Goal: Task Accomplishment & Management: Manage account settings

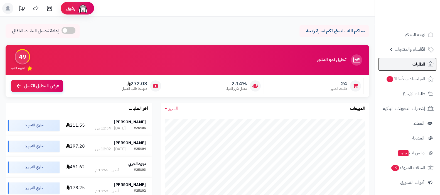
click at [411, 62] on link "الطلبات" at bounding box center [407, 63] width 58 height 13
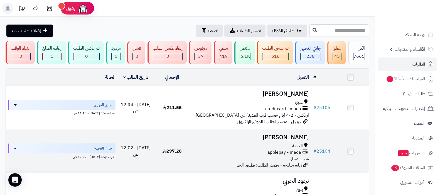
click at [290, 139] on h3 "لجين الحمدي" at bounding box center [250, 137] width 116 height 6
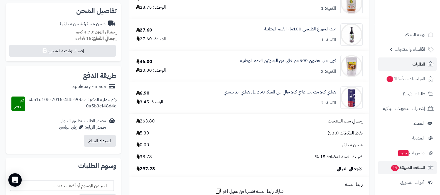
scroll to position [75, 0]
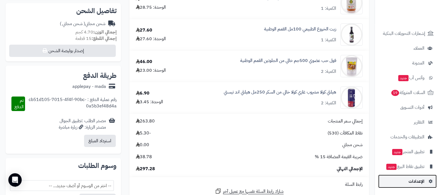
click at [408, 180] on link "الإعدادات" at bounding box center [407, 180] width 58 height 13
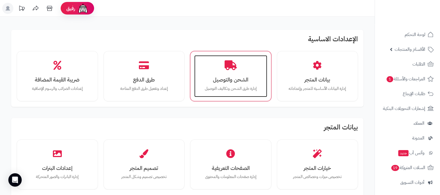
click at [224, 84] on div "الشحن والتوصيل إدارة طرق الشحن وتكاليف التوصيل" at bounding box center [230, 76] width 73 height 42
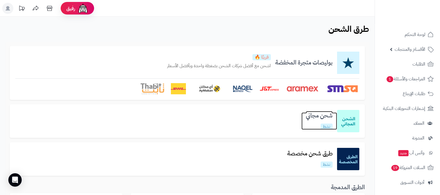
click at [320, 116] on h3 "شحن مجاني" at bounding box center [319, 115] width 36 height 6
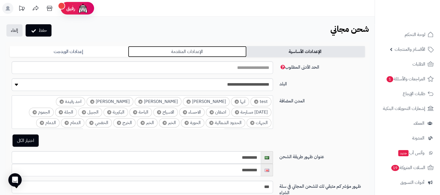
click at [208, 53] on link "الإعدادات المتقدمة" at bounding box center [187, 51] width 118 height 11
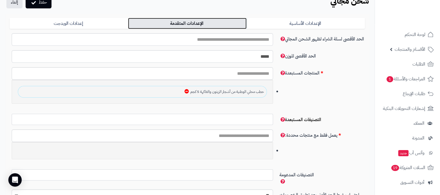
scroll to position [3, 0]
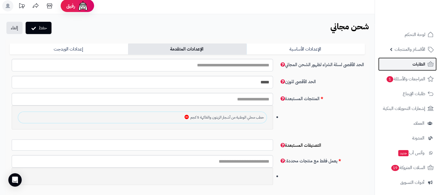
click at [412, 60] on link "الطلبات" at bounding box center [407, 63] width 58 height 13
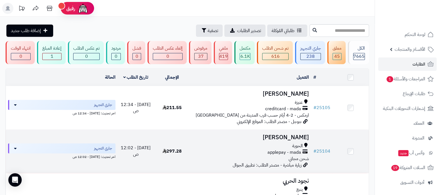
click at [299, 140] on h3 "لجين الحمدي" at bounding box center [250, 137] width 116 height 6
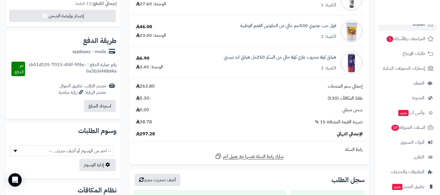
scroll to position [75, 0]
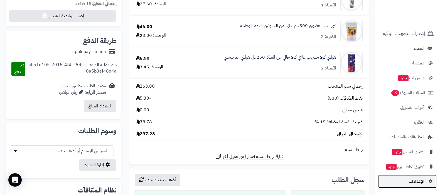
click at [415, 183] on span "الإعدادات" at bounding box center [417, 181] width 16 height 8
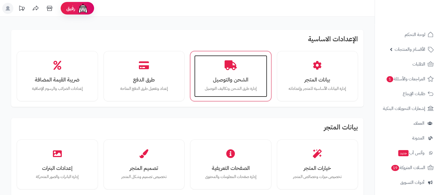
click at [228, 69] on icon at bounding box center [231, 65] width 12 height 10
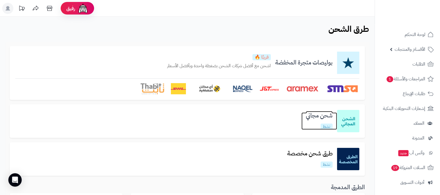
click at [314, 116] on h3 "شحن مجاني" at bounding box center [319, 115] width 36 height 6
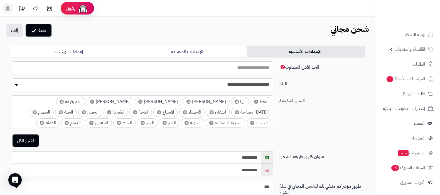
select select
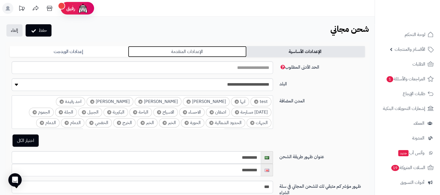
click at [207, 53] on link "الإعدادات المتقدمة" at bounding box center [187, 51] width 118 height 11
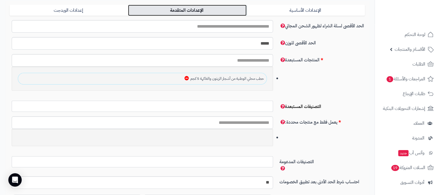
scroll to position [41, 0]
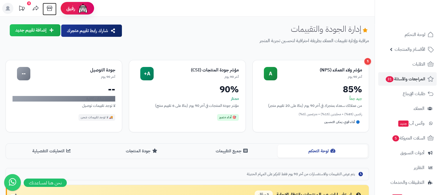
click at [46, 6] on icon at bounding box center [49, 8] width 11 height 11
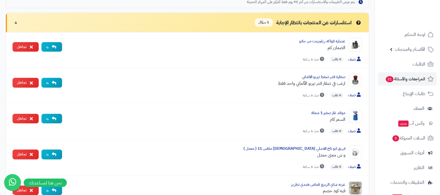
scroll to position [104, 0]
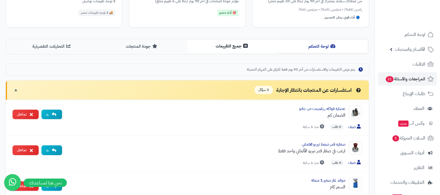
click at [220, 45] on button "جميع التقييمات" at bounding box center [232, 46] width 90 height 13
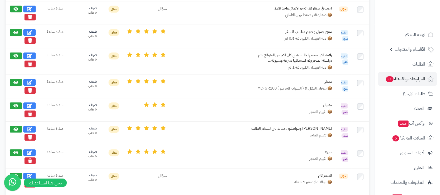
scroll to position [571, 0]
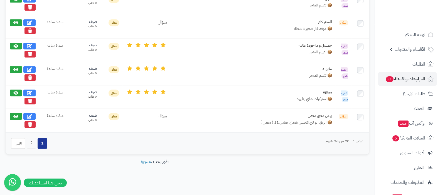
click at [33, 140] on button "2" at bounding box center [31, 143] width 9 height 11
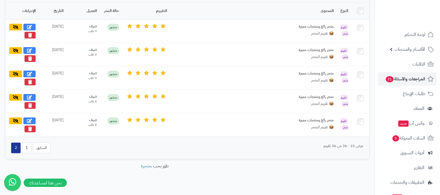
scroll to position [180, 0]
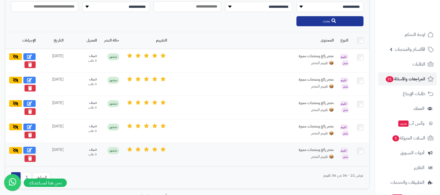
click at [29, 149] on icon at bounding box center [29, 150] width 5 height 4
select select "*"
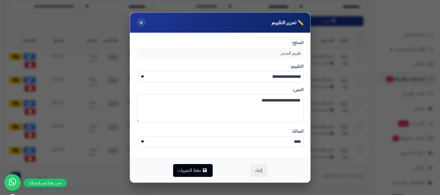
click at [141, 22] on span "×" at bounding box center [141, 22] width 4 height 9
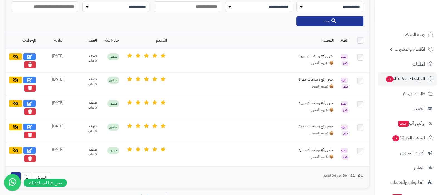
scroll to position [214, 0]
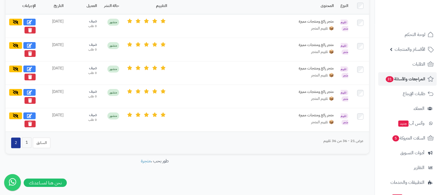
click at [25, 140] on button "1" at bounding box center [26, 142] width 9 height 11
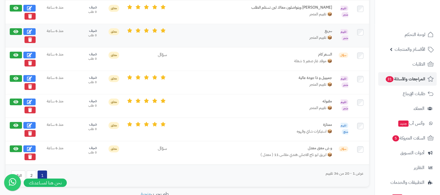
scroll to position [571, 0]
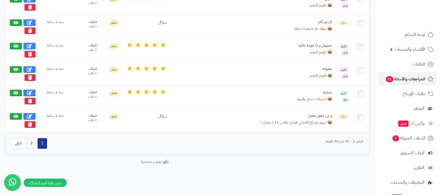
click at [34, 140] on button "2" at bounding box center [31, 143] width 9 height 11
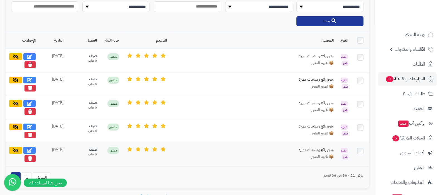
scroll to position [214, 0]
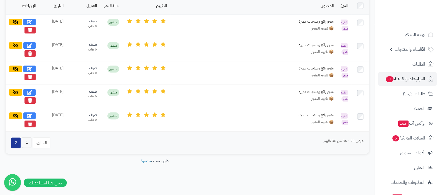
click at [29, 142] on button "1" at bounding box center [26, 142] width 9 height 11
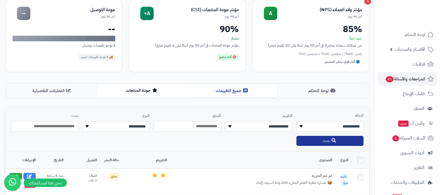
scroll to position [49, 0]
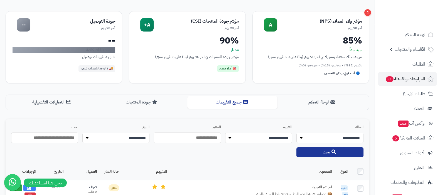
click at [139, 136] on select "**********" at bounding box center [115, 138] width 67 height 11
click at [82, 133] on select "**********" at bounding box center [115, 138] width 67 height 11
click at [137, 134] on select "**********" at bounding box center [115, 138] width 67 height 11
select select "**********"
click at [82, 133] on select "**********" at bounding box center [115, 138] width 67 height 11
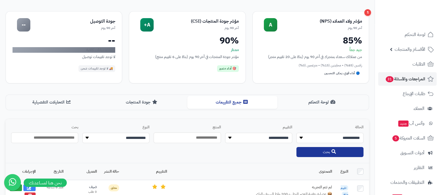
click at [347, 149] on button "بحث" at bounding box center [329, 152] width 67 height 10
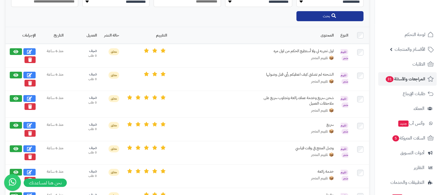
scroll to position [115, 0]
